Goal: Task Accomplishment & Management: Manage account settings

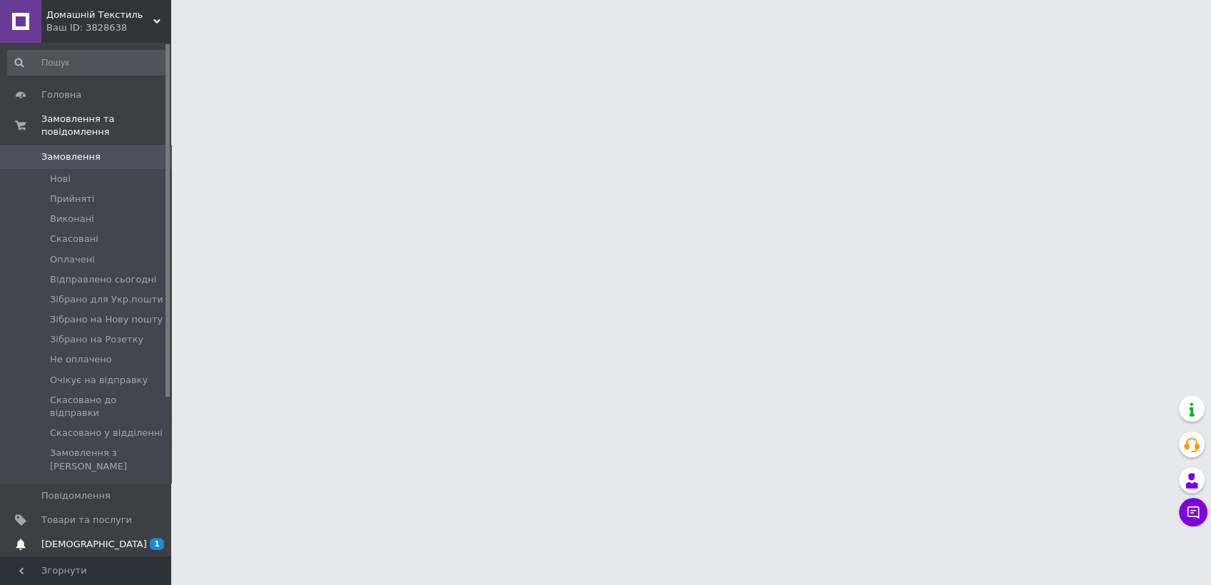
click at [70, 538] on span "[DEMOGRAPHIC_DATA]" at bounding box center [94, 544] width 106 height 13
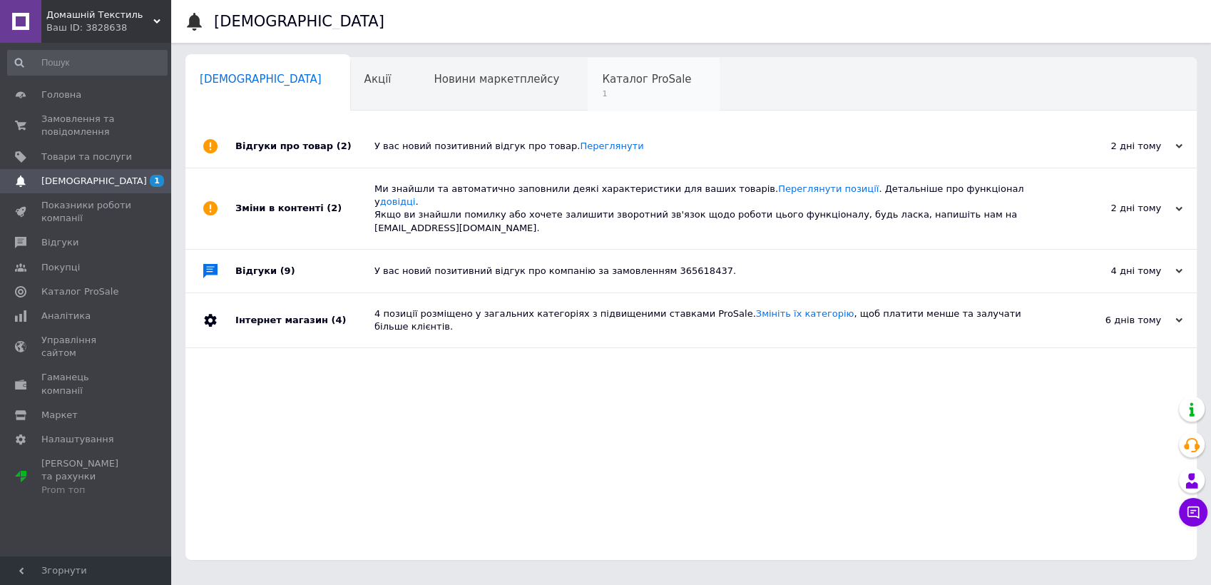
click at [602, 92] on span "1" at bounding box center [646, 93] width 89 height 11
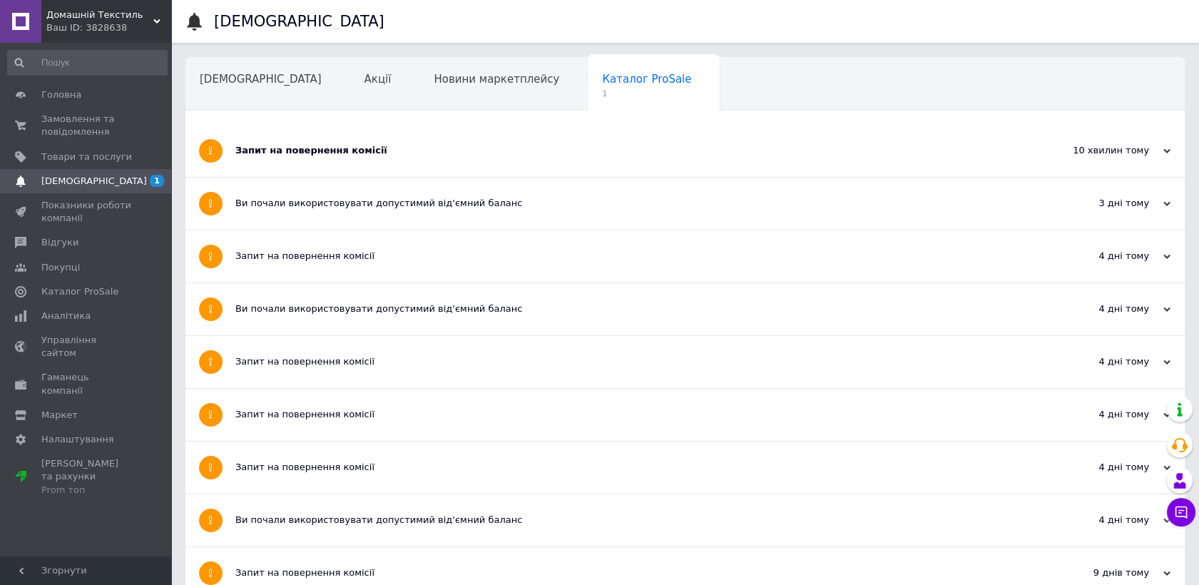
click at [490, 155] on div "Запит на повернення комісії" at bounding box center [631, 150] width 793 height 13
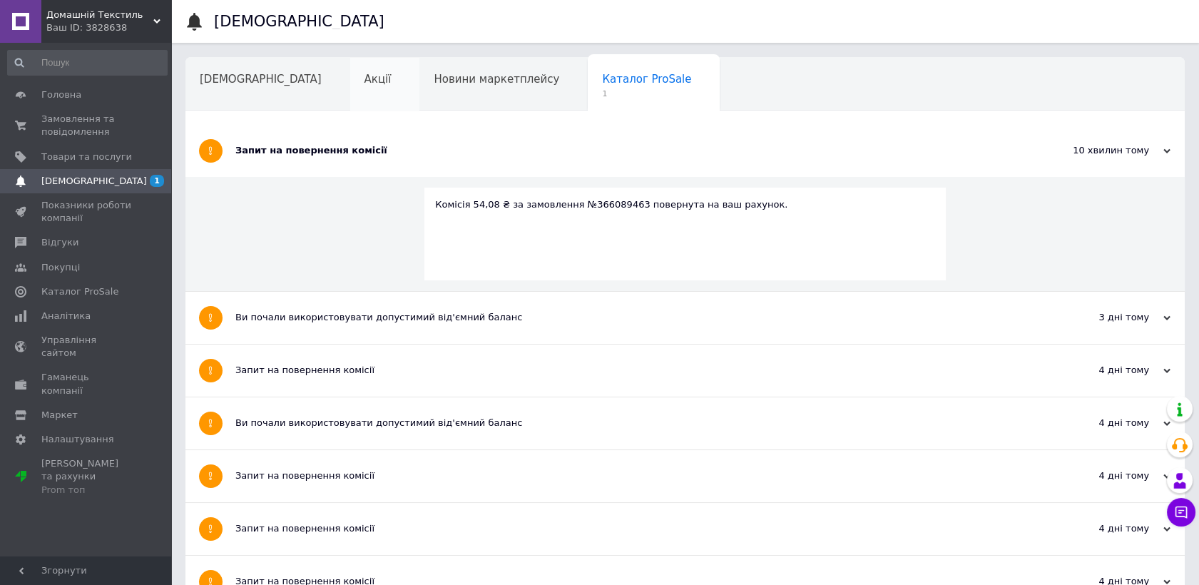
click at [350, 86] on div "Акції" at bounding box center [385, 85] width 70 height 54
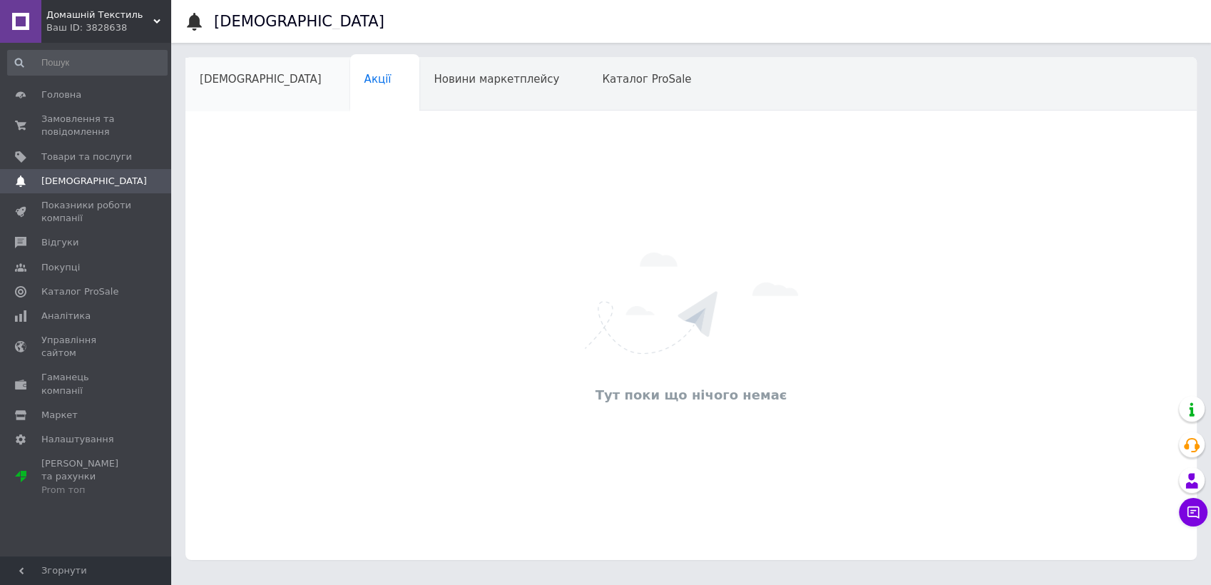
click at [255, 73] on span "[DEMOGRAPHIC_DATA]" at bounding box center [261, 79] width 122 height 13
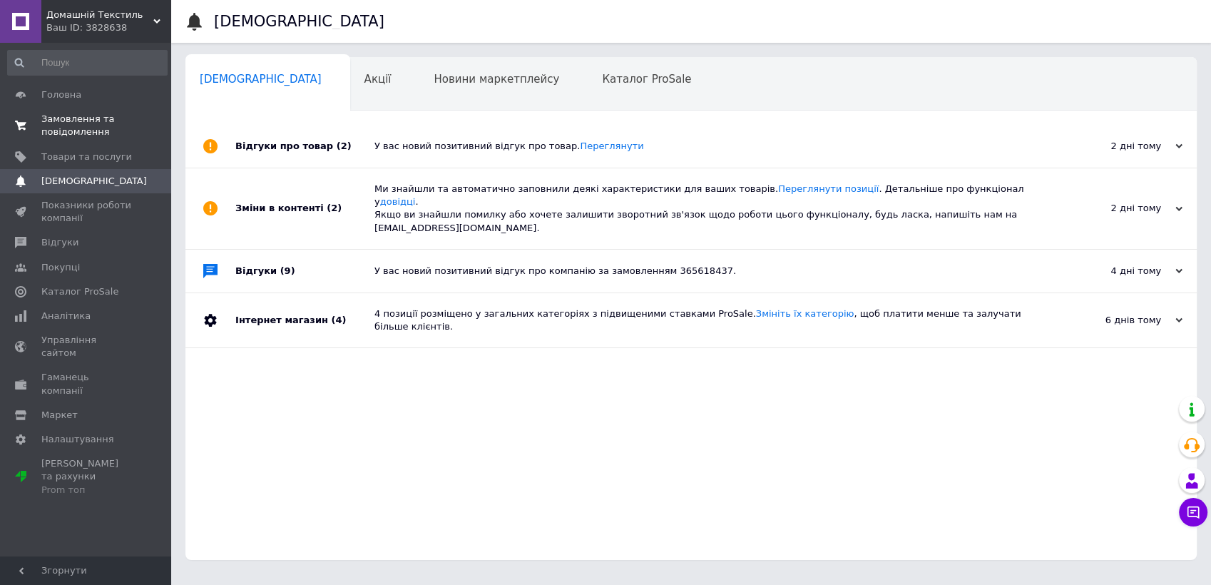
click at [69, 117] on span "Замовлення та повідомлення" at bounding box center [86, 126] width 91 height 26
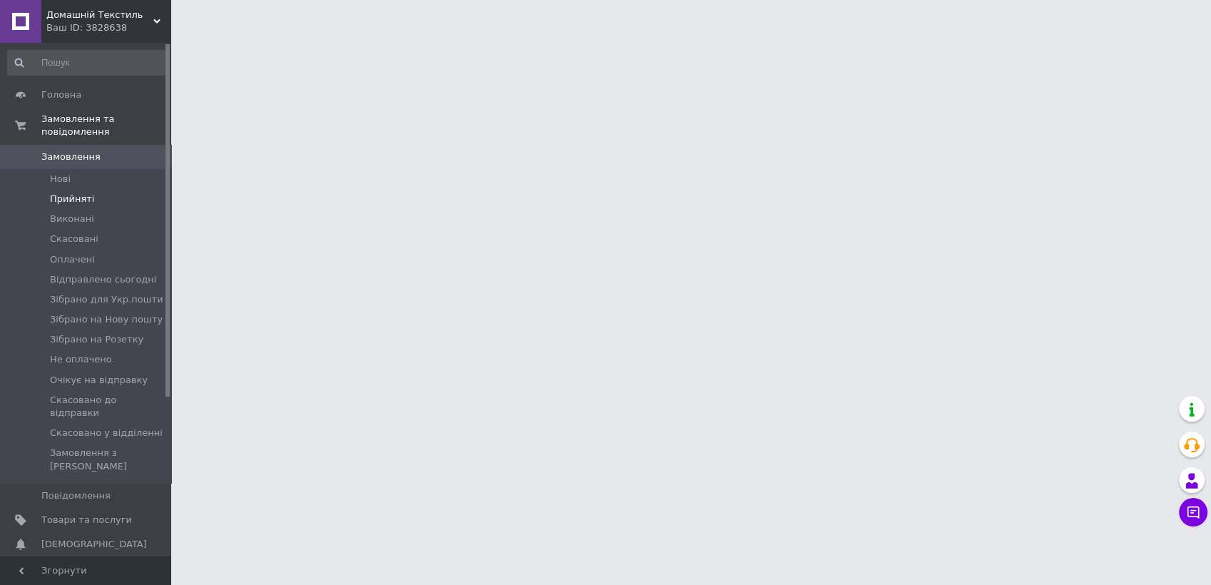
click at [71, 193] on span "Прийняті" at bounding box center [72, 199] width 44 height 13
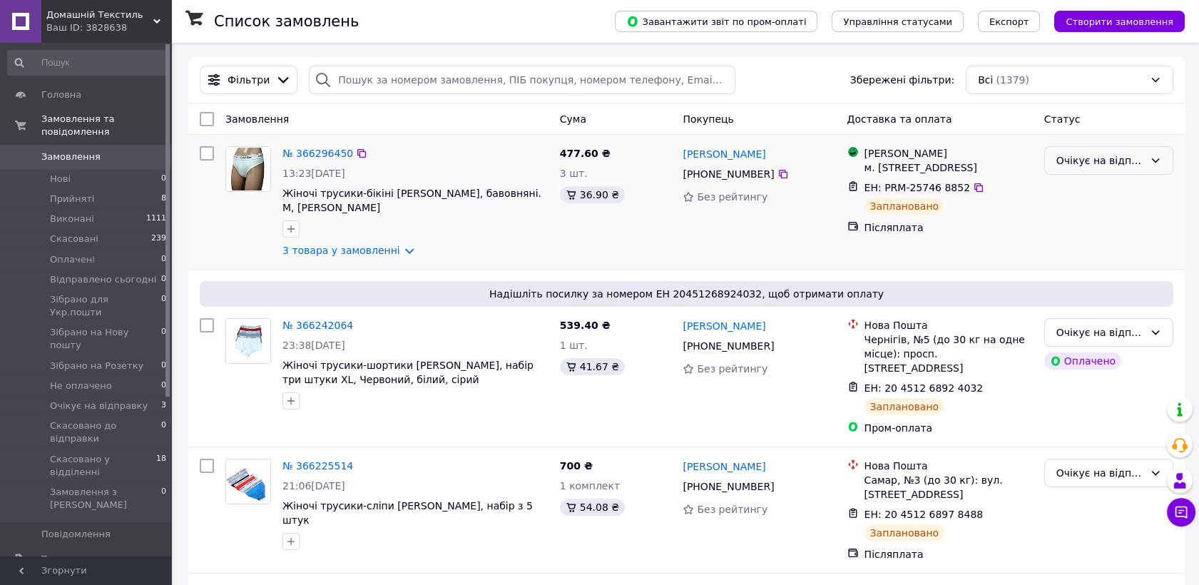
click at [1141, 170] on div "Очікує на відправку" at bounding box center [1108, 160] width 129 height 29
click at [1120, 195] on li "Прийнято" at bounding box center [1109, 191] width 128 height 26
click at [1079, 325] on div "Очікує на відправку" at bounding box center [1101, 333] width 88 height 16
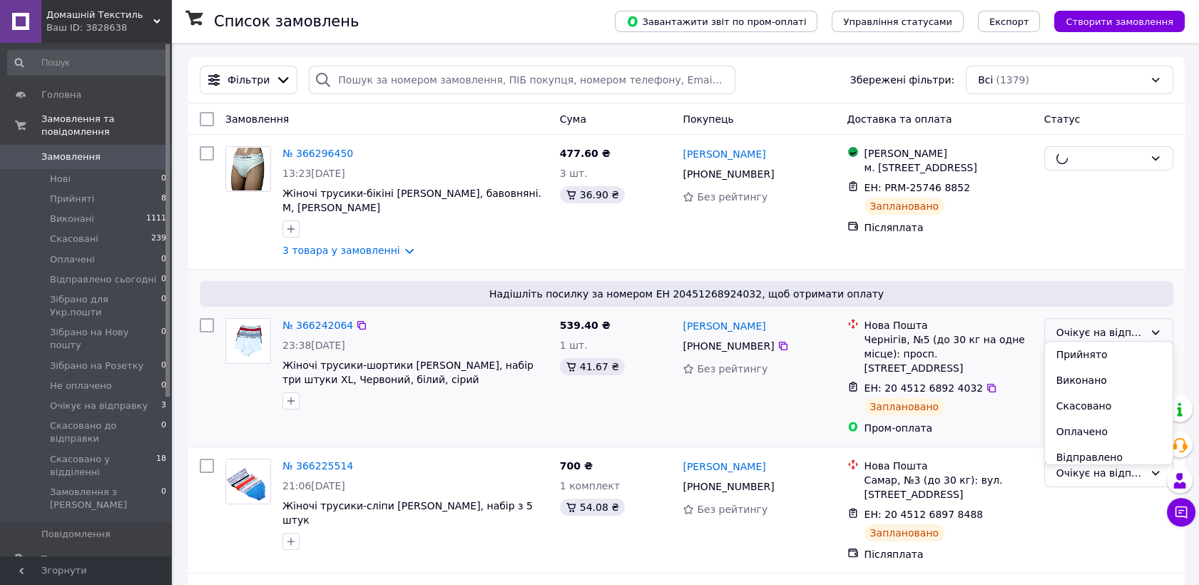
click at [1077, 360] on li "Прийнято" at bounding box center [1109, 355] width 128 height 26
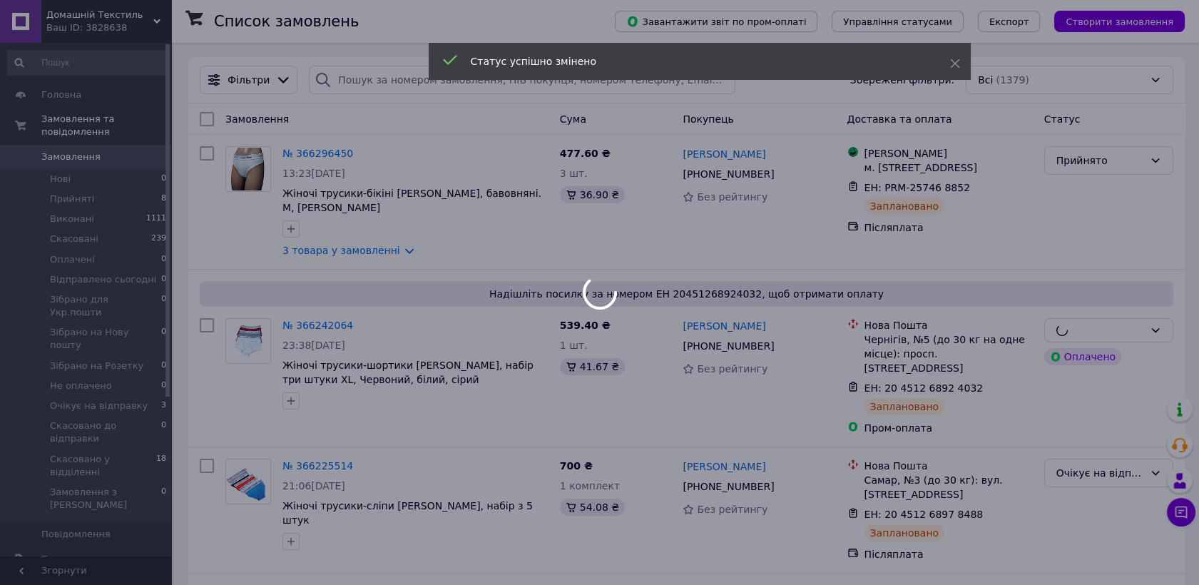
scroll to position [79, 0]
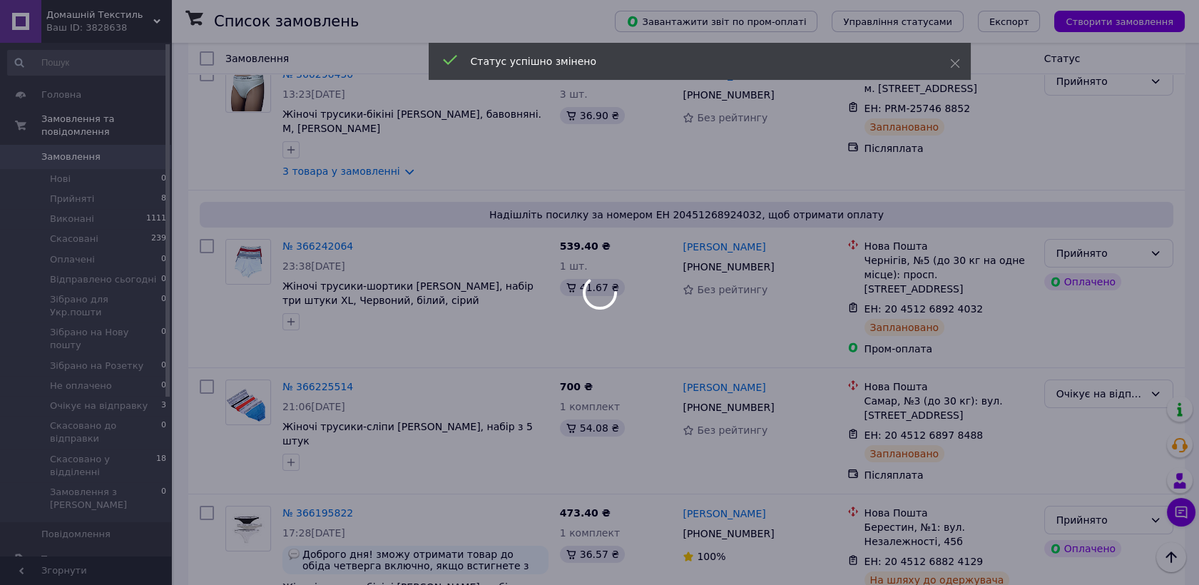
click at [1113, 375] on div at bounding box center [599, 292] width 1199 height 585
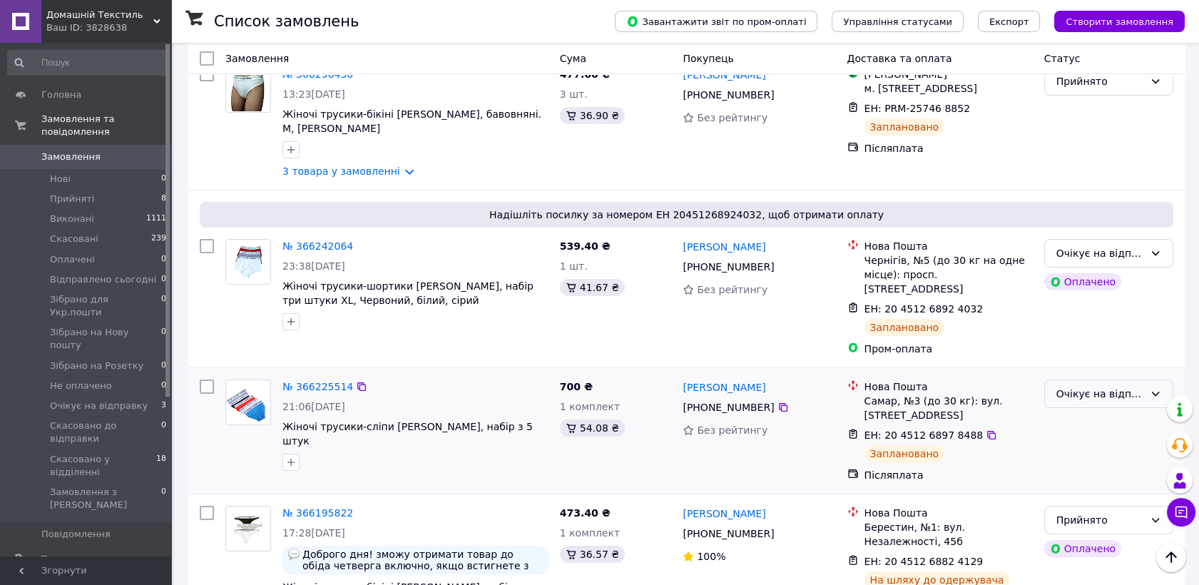
click at [1128, 386] on div "Очікує на відправку" at bounding box center [1101, 394] width 88 height 16
click at [1107, 399] on li "Прийнято" at bounding box center [1109, 402] width 128 height 26
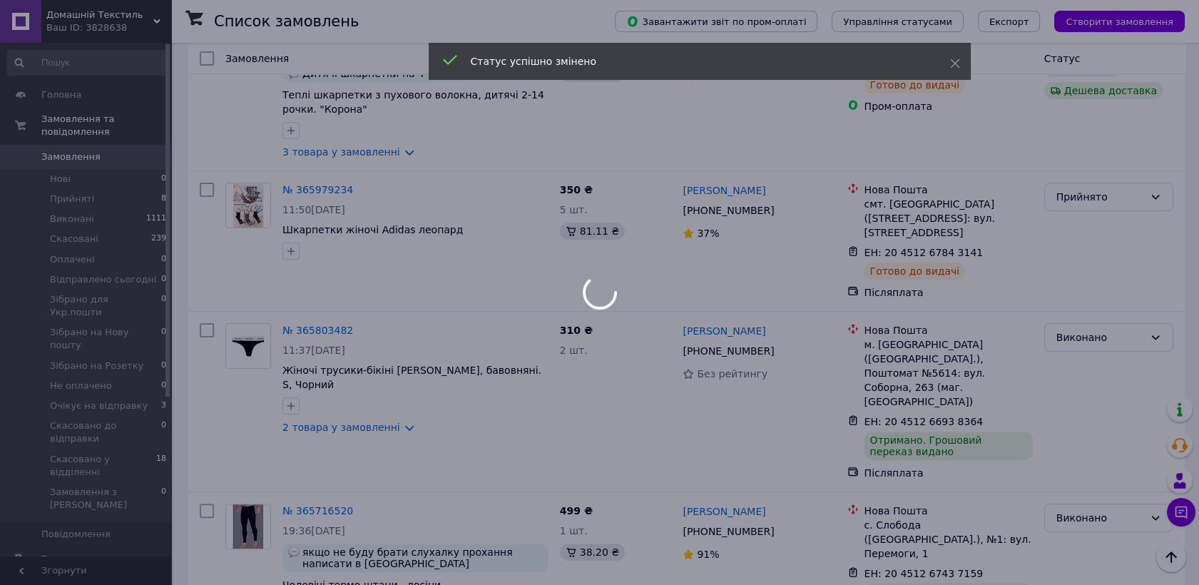
scroll to position [1030, 0]
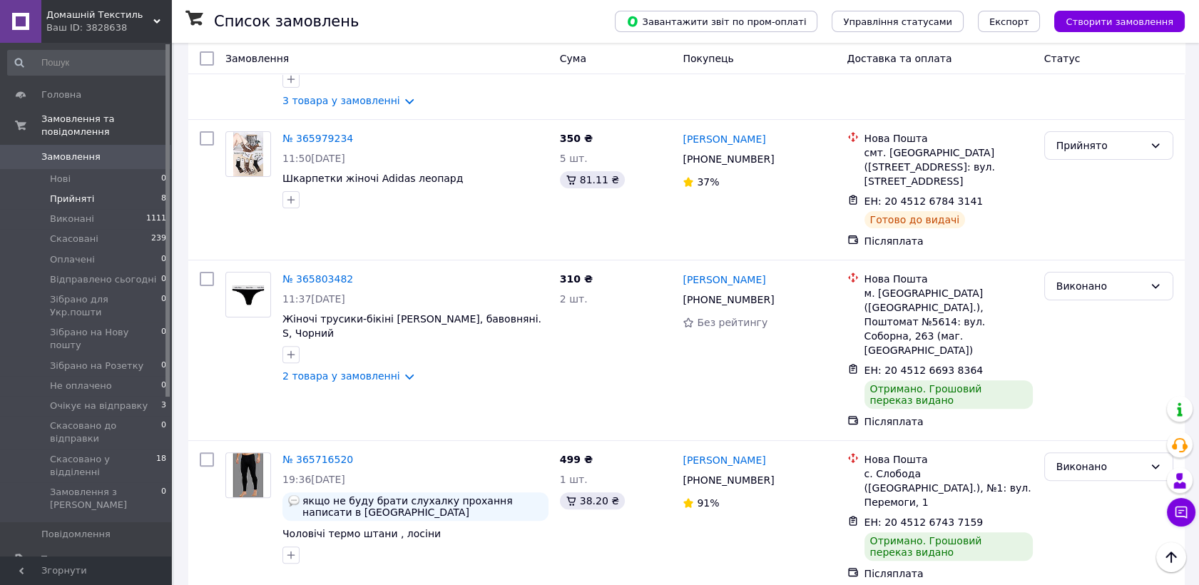
click at [70, 193] on span "Прийняті" at bounding box center [72, 199] width 44 height 13
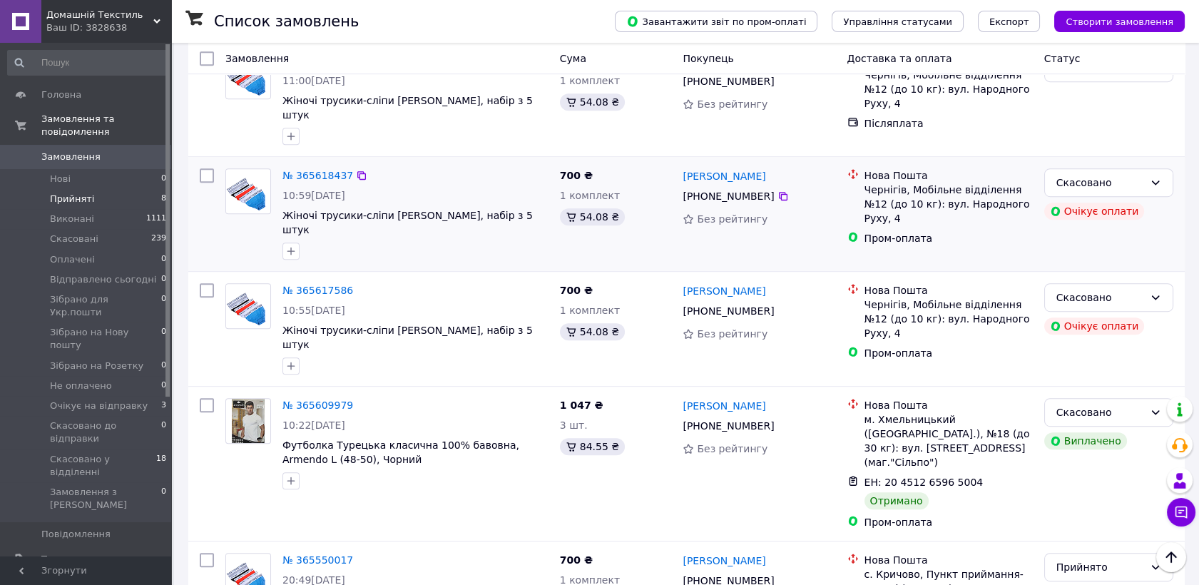
scroll to position [1787, 0]
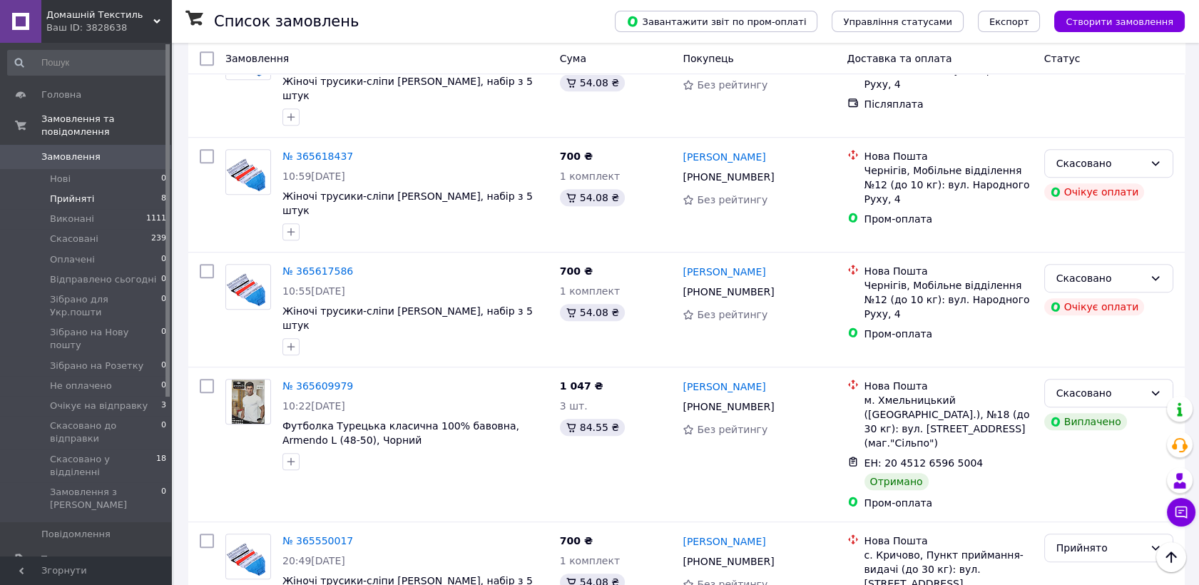
click at [79, 193] on span "Прийняті" at bounding box center [72, 199] width 44 height 13
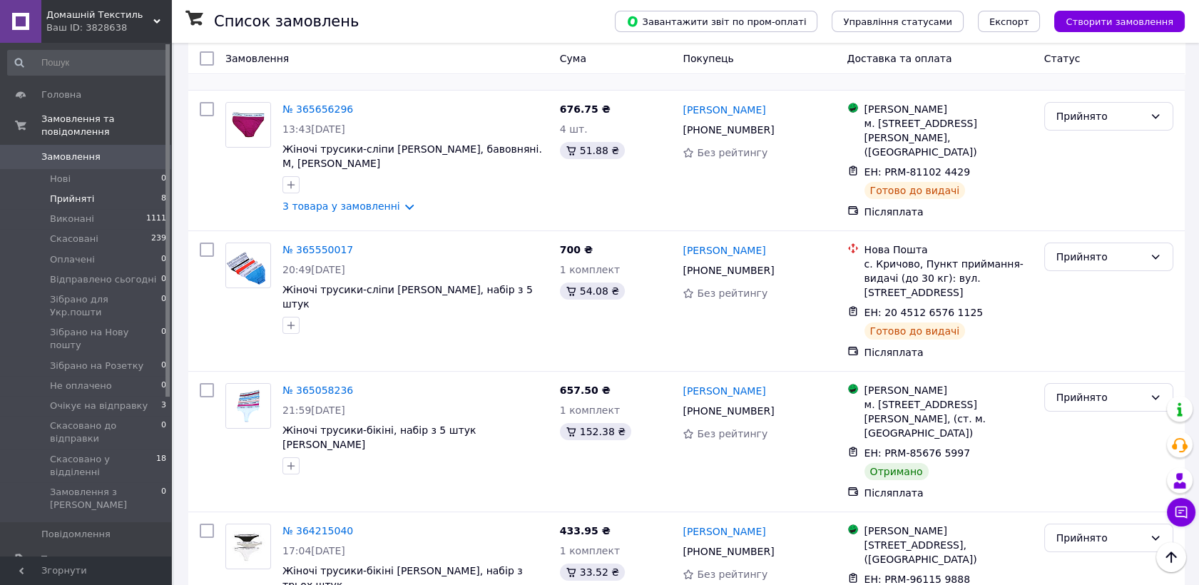
scroll to position [716, 0]
